Goal: Go to known website: Access a specific website the user already knows

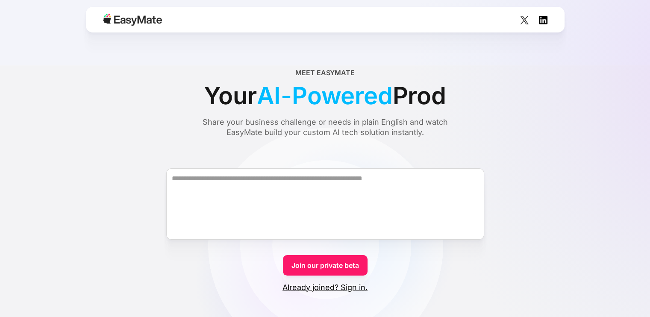
click at [315, 265] on link "Join our private beta" at bounding box center [325, 265] width 85 height 21
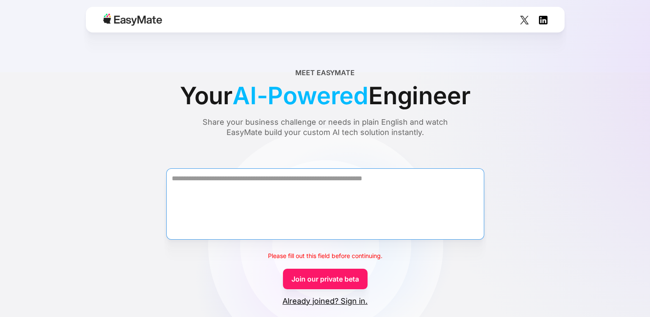
click at [316, 232] on textarea "Form" at bounding box center [325, 203] width 318 height 71
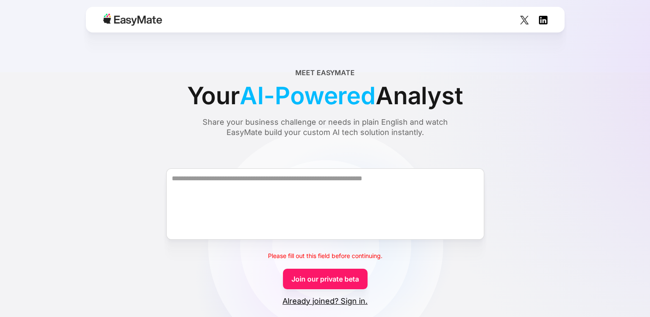
click at [338, 300] on link "Already joined? Sign in." at bounding box center [325, 301] width 85 height 10
